Goal: Information Seeking & Learning: Find specific fact

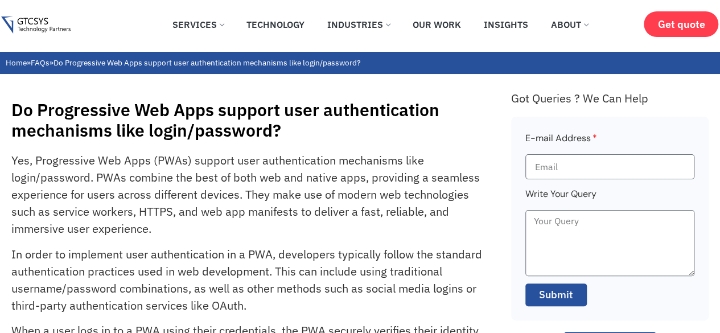
click at [197, 120] on h1 "Do Progressive Web Apps support user authentication mechanisms like login/passw…" at bounding box center [255, 120] width 488 height 41
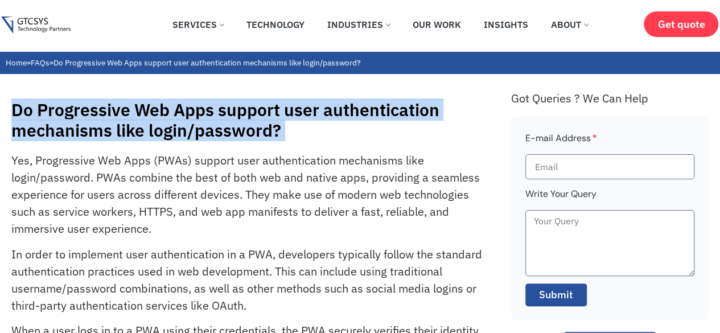
click at [197, 120] on h1 "Do Progressive Web Apps support user authentication mechanisms like login/passw…" at bounding box center [255, 120] width 488 height 41
click at [107, 122] on h1 "Do Progressive Web Apps support user authentication mechanisms like login/passw…" at bounding box center [255, 120] width 488 height 41
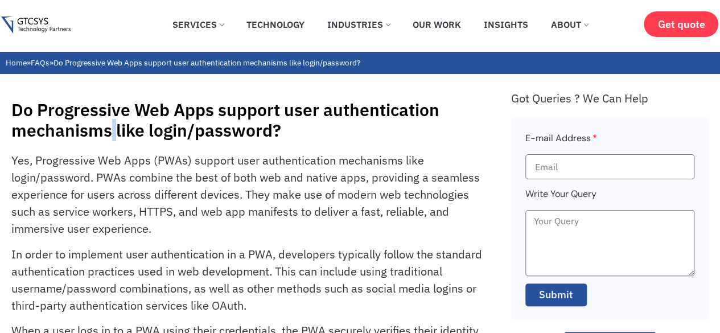
click at [107, 122] on h1 "Do Progressive Web Apps support user authentication mechanisms like login/passw…" at bounding box center [255, 120] width 488 height 41
click at [249, 135] on h1 "Do Progressive Web Apps support user authentication mechanisms like login/passw…" at bounding box center [255, 120] width 488 height 41
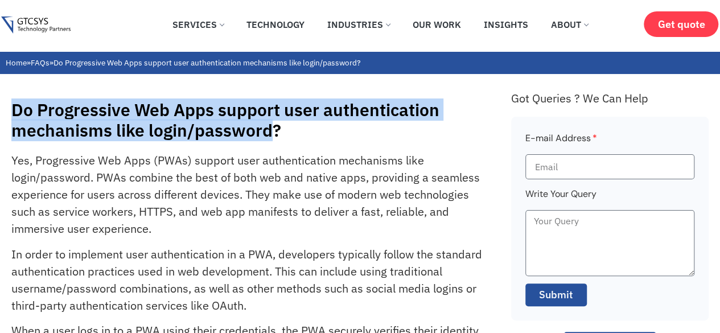
drag, startPoint x: 249, startPoint y: 135, endPoint x: 17, endPoint y: 112, distance: 233.4
click at [17, 112] on h1 "Do Progressive Web Apps support user authentication mechanisms like login/passw…" at bounding box center [255, 120] width 488 height 41
drag, startPoint x: 17, startPoint y: 112, endPoint x: 302, endPoint y: 139, distance: 286.6
click at [302, 139] on h1 "Do Progressive Web Apps support user authentication mechanisms like login/passw…" at bounding box center [255, 120] width 488 height 41
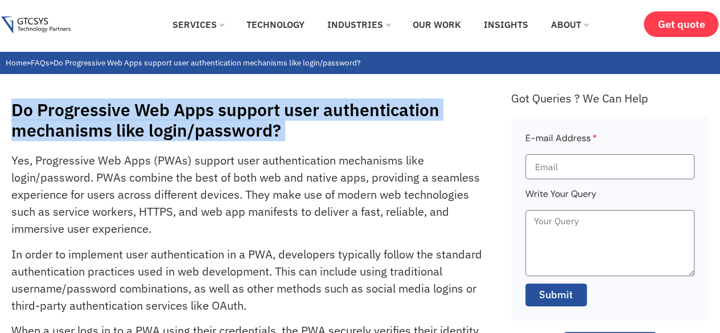
click at [302, 139] on h1 "Do Progressive Web Apps support user authentication mechanisms like login/passw…" at bounding box center [255, 120] width 488 height 41
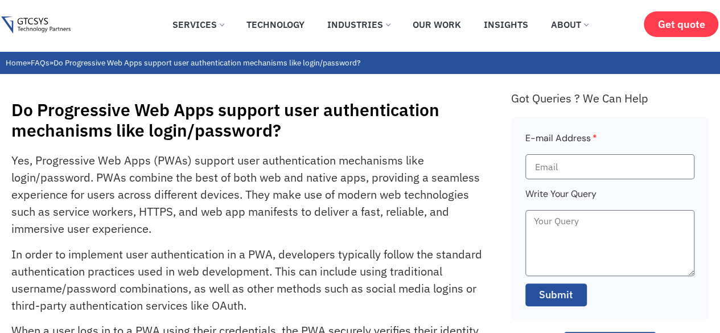
click at [127, 135] on h1 "Do Progressive Web Apps support user authentication mechanisms like login/passw…" at bounding box center [255, 120] width 488 height 41
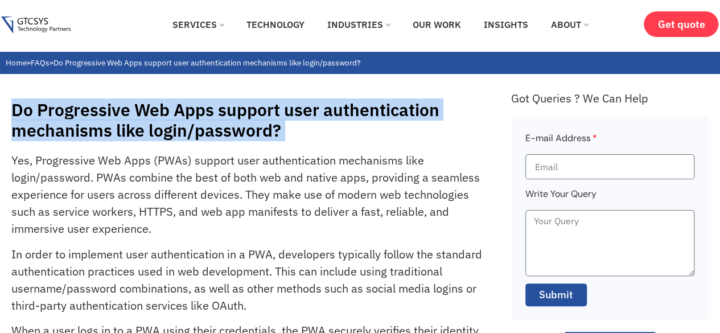
click at [127, 135] on h1 "Do Progressive Web Apps support user authentication mechanisms like login/passw…" at bounding box center [255, 120] width 488 height 41
click at [287, 116] on h1 "Do Progressive Web Apps support user authentication mechanisms like login/passw…" at bounding box center [255, 120] width 488 height 41
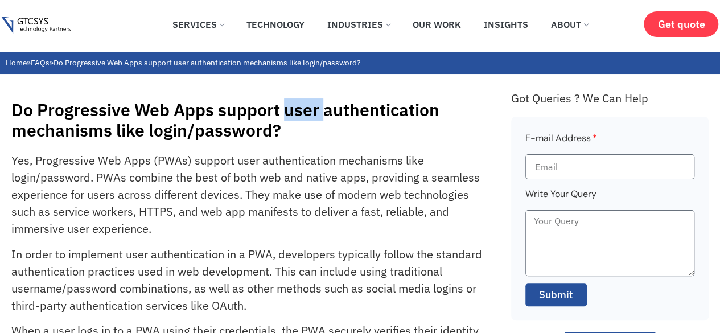
click at [287, 116] on h1 "Do Progressive Web Apps support user authentication mechanisms like login/passw…" at bounding box center [255, 120] width 488 height 41
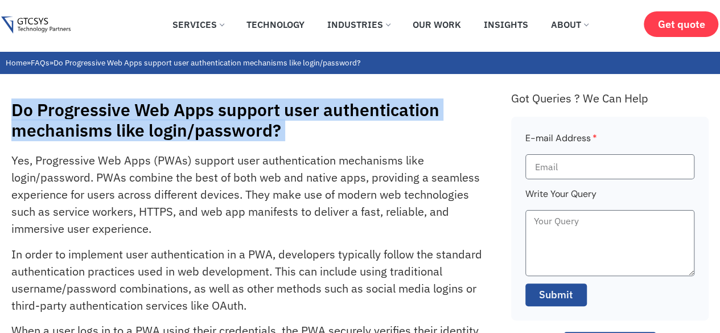
click at [287, 116] on h1 "Do Progressive Web Apps support user authentication mechanisms like login/passw…" at bounding box center [255, 120] width 488 height 41
click at [58, 134] on h1 "Do Progressive Web Apps support user authentication mechanisms like login/passw…" at bounding box center [255, 120] width 488 height 41
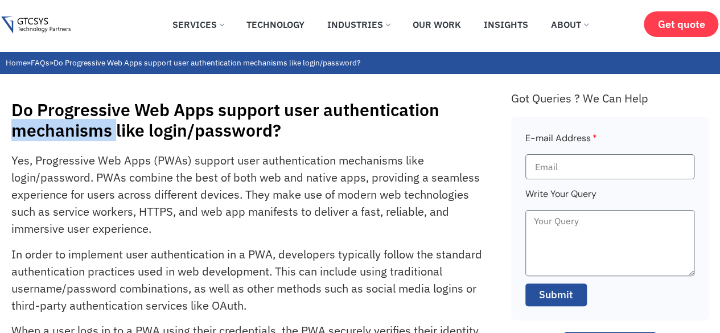
click at [58, 134] on h1 "Do Progressive Web Apps support user authentication mechanisms like login/passw…" at bounding box center [255, 120] width 488 height 41
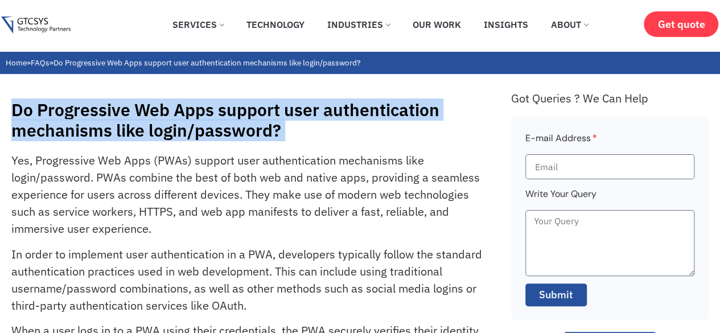
click at [58, 134] on h1 "Do Progressive Web Apps support user authentication mechanisms like login/passw…" at bounding box center [255, 120] width 488 height 41
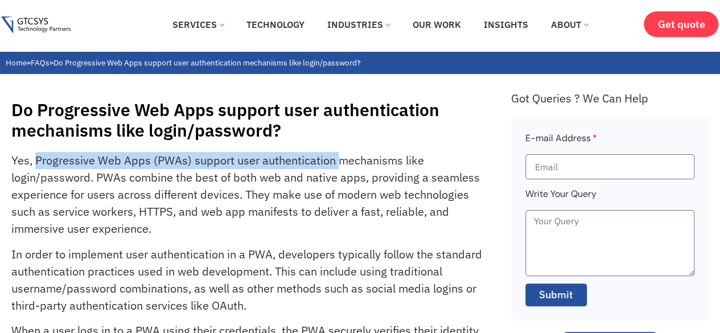
drag, startPoint x: 35, startPoint y: 164, endPoint x: 338, endPoint y: 157, distance: 303.5
click at [338, 157] on p "Yes, Progressive Web Apps (PWAs) support user authentication mechanisms like lo…" at bounding box center [248, 194] width 474 height 85
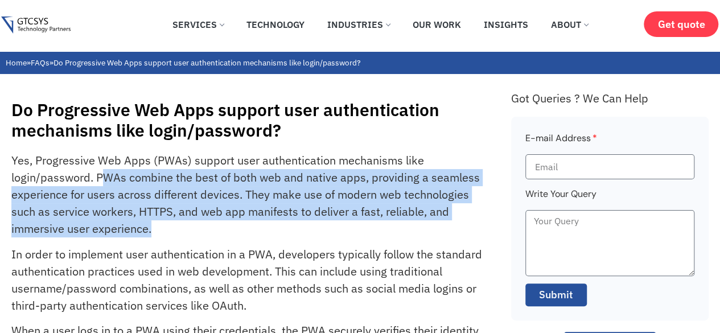
drag, startPoint x: 101, startPoint y: 176, endPoint x: 409, endPoint y: 234, distance: 312.8
click at [409, 234] on p "Yes, Progressive Web Apps (PWAs) support user authentication mechanisms like lo…" at bounding box center [248, 194] width 474 height 85
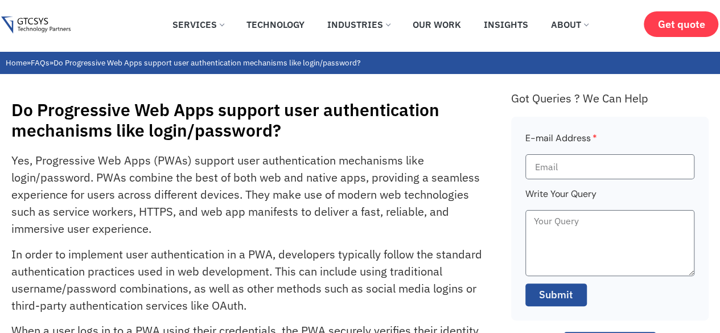
click at [409, 234] on p "Yes, Progressive Web Apps (PWAs) support user authentication mechanisms like lo…" at bounding box center [248, 194] width 474 height 85
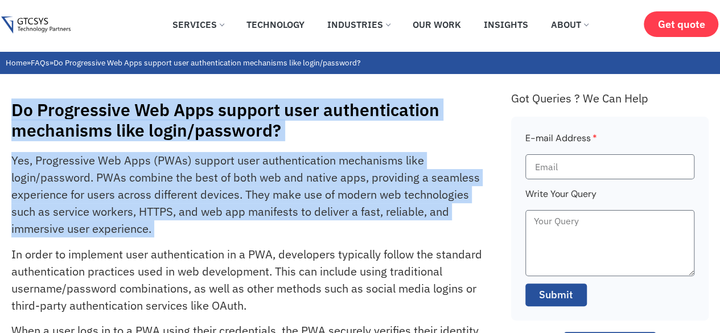
drag, startPoint x: 409, startPoint y: 234, endPoint x: 0, endPoint y: 111, distance: 426.8
click at [13, 108] on h1 "Do Progressive Web Apps support user authentication mechanisms like login/passw…" at bounding box center [255, 120] width 488 height 41
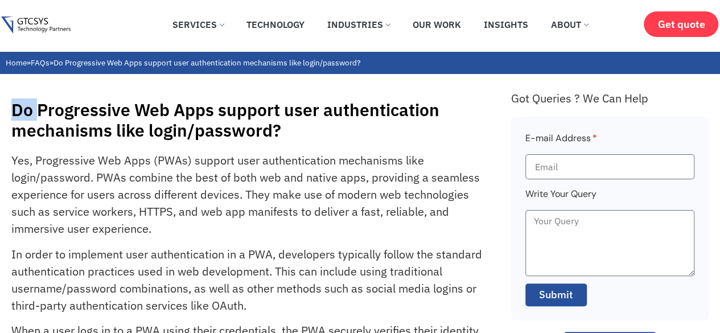
click at [13, 108] on h1 "Do Progressive Web Apps support user authentication mechanisms like login/passw…" at bounding box center [255, 120] width 488 height 41
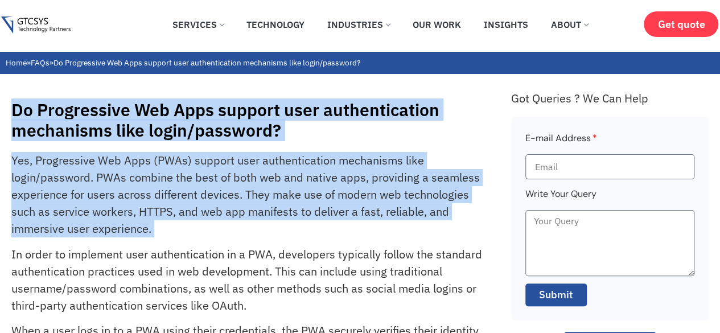
drag, startPoint x: 13, startPoint y: 108, endPoint x: 175, endPoint y: 219, distance: 197.4
click at [175, 219] on p "Yes, Progressive Web Apps (PWAs) support user authentication mechanisms like lo…" at bounding box center [248, 194] width 474 height 85
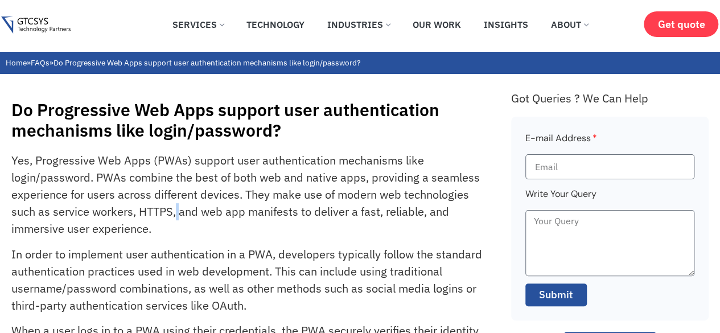
click at [175, 219] on p "Yes, Progressive Web Apps (PWAs) support user authentication mechanisms like lo…" at bounding box center [248, 194] width 474 height 85
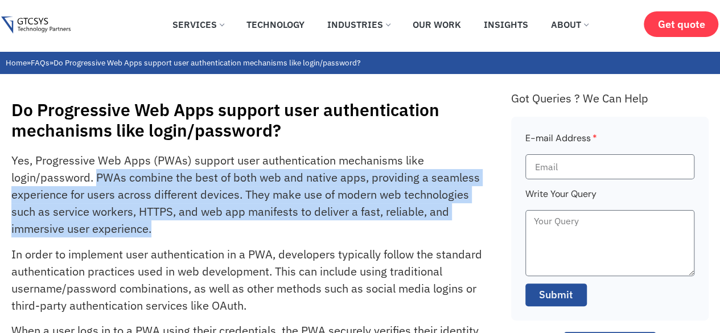
drag, startPoint x: 99, startPoint y: 178, endPoint x: 217, endPoint y: 225, distance: 127.3
click at [217, 225] on p "Yes, Progressive Web Apps (PWAs) support user authentication mechanisms like lo…" at bounding box center [248, 194] width 474 height 85
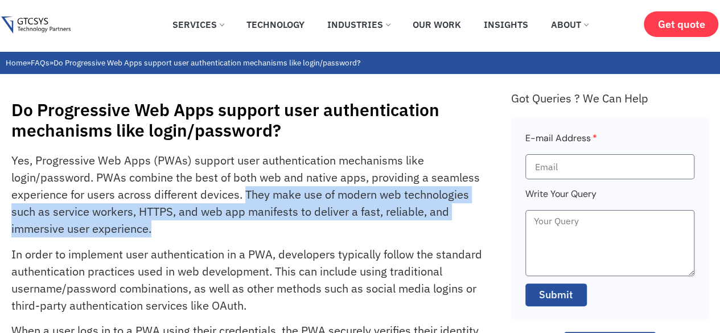
drag, startPoint x: 247, startPoint y: 194, endPoint x: 310, endPoint y: 229, distance: 72.2
click at [310, 229] on p "Yes, Progressive Web Apps (PWAs) support user authentication mechanisms like lo…" at bounding box center [248, 194] width 474 height 85
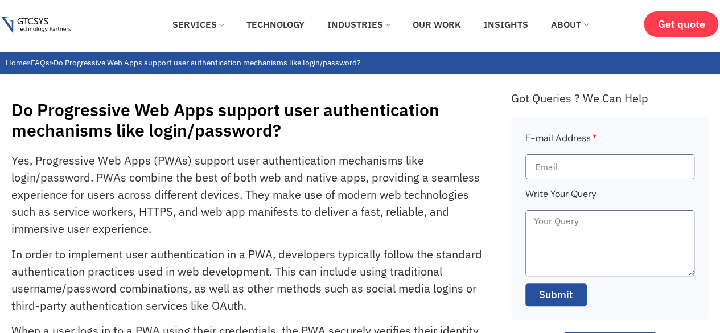
click at [310, 229] on p "Yes, Progressive Web Apps (PWAs) support user authentication mechanisms like lo…" at bounding box center [248, 194] width 474 height 85
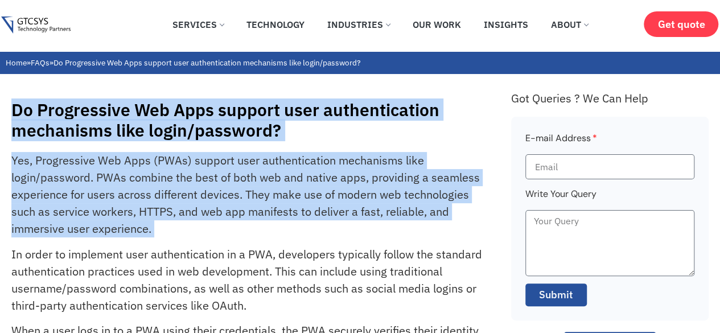
drag, startPoint x: 310, startPoint y: 229, endPoint x: 42, endPoint y: 119, distance: 289.4
click at [11, 105] on h1 "Do Progressive Web Apps support user authentication mechanisms like login/passw…" at bounding box center [255, 120] width 488 height 41
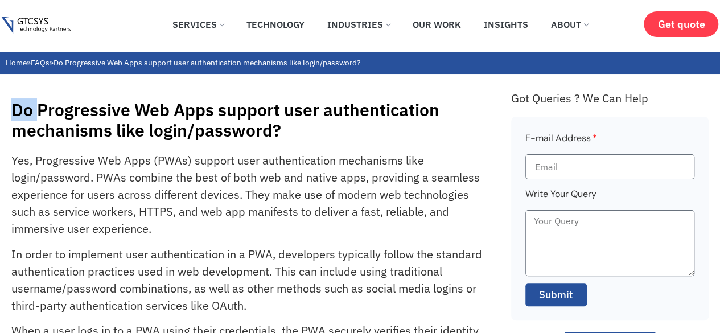
click at [11, 105] on h1 "Do Progressive Web Apps support user authentication mechanisms like login/passw…" at bounding box center [255, 120] width 488 height 41
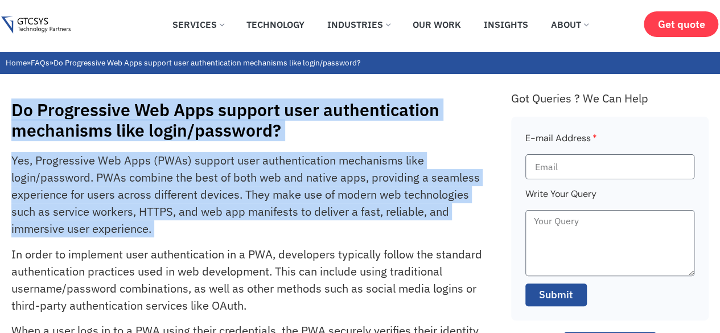
drag, startPoint x: 11, startPoint y: 105, endPoint x: 159, endPoint y: 200, distance: 175.9
click at [159, 200] on p "Yes, Progressive Web Apps (PWAs) support user authentication mechanisms like lo…" at bounding box center [248, 194] width 474 height 85
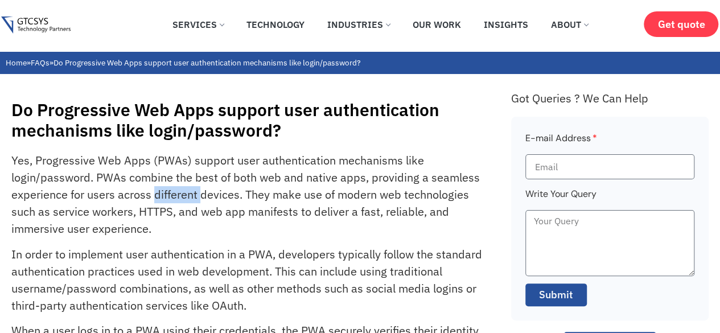
click at [159, 200] on p "Yes, Progressive Web Apps (PWAs) support user authentication mechanisms like lo…" at bounding box center [248, 194] width 474 height 85
